Goal: Information Seeking & Learning: Learn about a topic

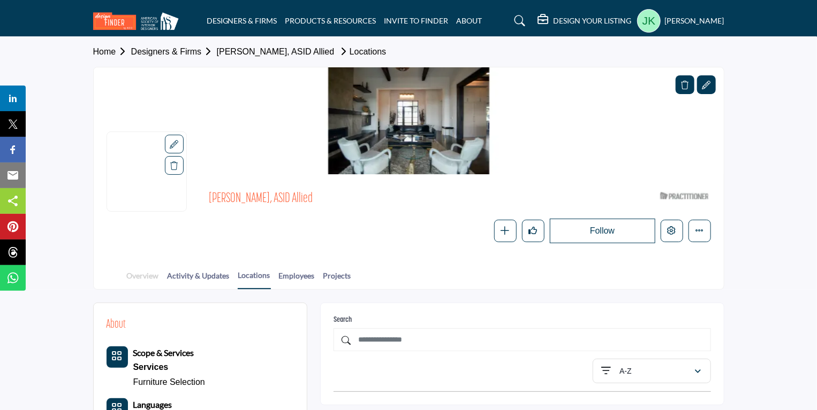
click at [143, 277] on link "Overview" at bounding box center [142, 279] width 33 height 19
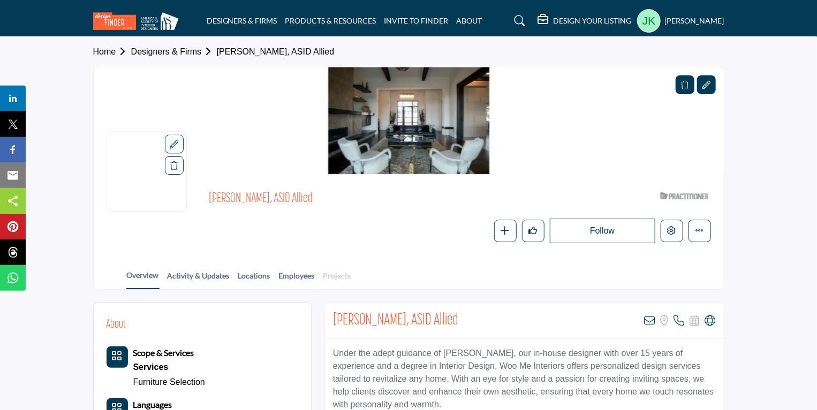
click at [327, 270] on link "Projects" at bounding box center [337, 279] width 29 height 19
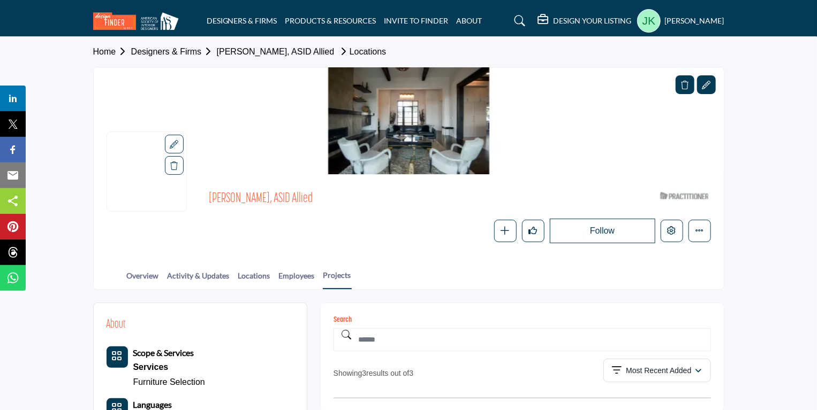
click at [234, 55] on link "[PERSON_NAME], ASID Allied" at bounding box center [276, 51] width 118 height 9
